Goal: Task Accomplishment & Management: Manage account settings

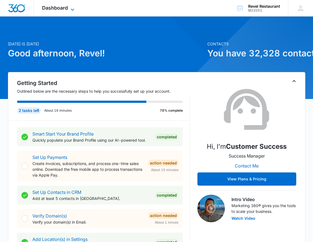
click at [56, 7] on span "Dashboard" at bounding box center [55, 8] width 26 height 6
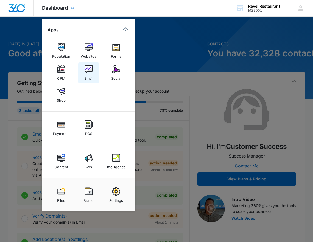
click at [86, 76] on div "Email" at bounding box center [88, 76] width 9 height 7
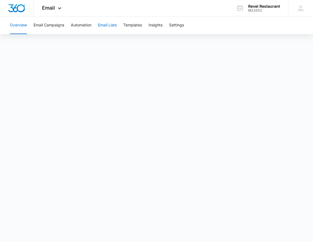
click at [107, 27] on button "Email Lists" at bounding box center [107, 25] width 19 height 18
click at [181, 27] on button "Settings" at bounding box center [176, 25] width 15 height 18
